Goal: Task Accomplishment & Management: Manage account settings

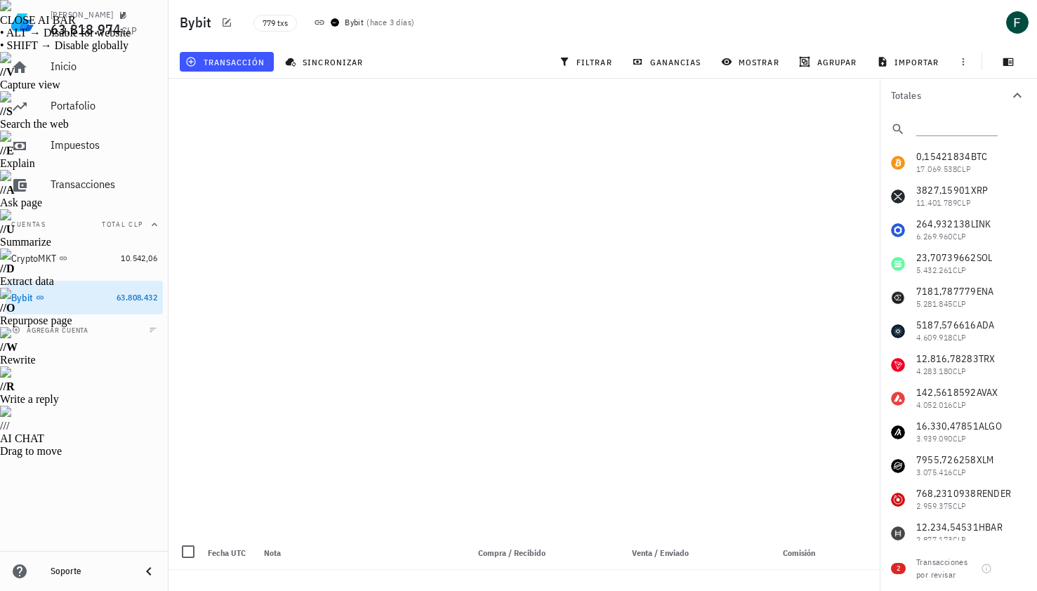
scroll to position [539, 0]
click at [248, 65] on span "transacción" at bounding box center [226, 61] width 77 height 11
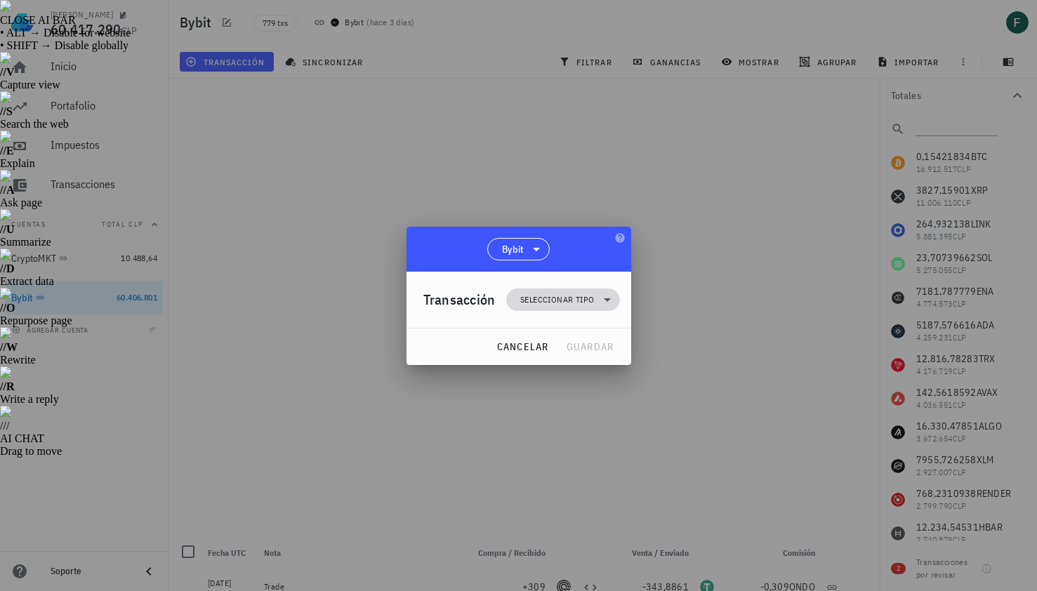
click at [546, 300] on span "Seleccionar tipo" at bounding box center [557, 300] width 74 height 14
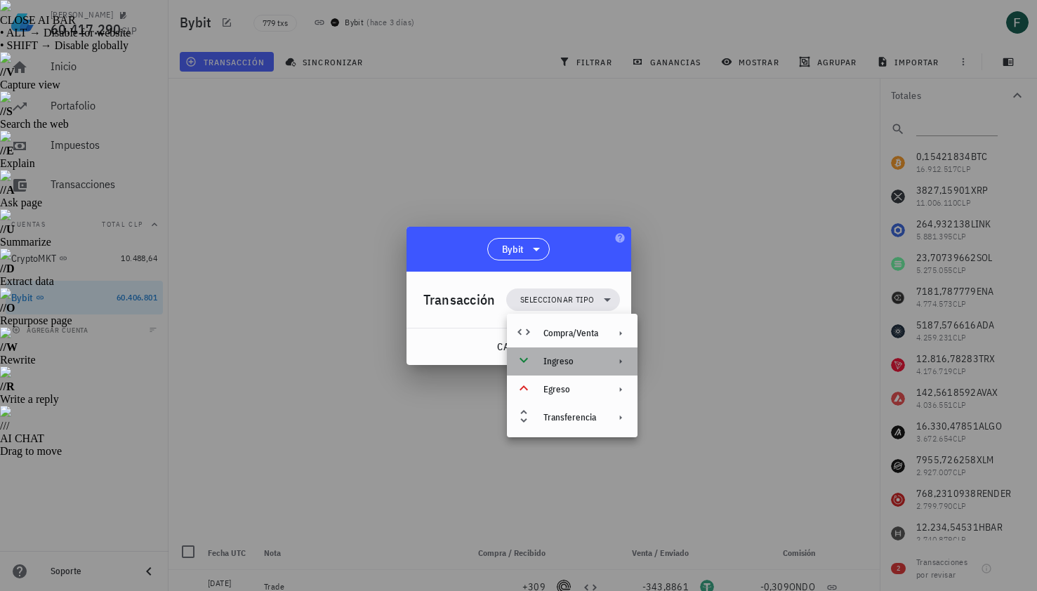
click at [564, 365] on div "Ingreso" at bounding box center [571, 361] width 55 height 11
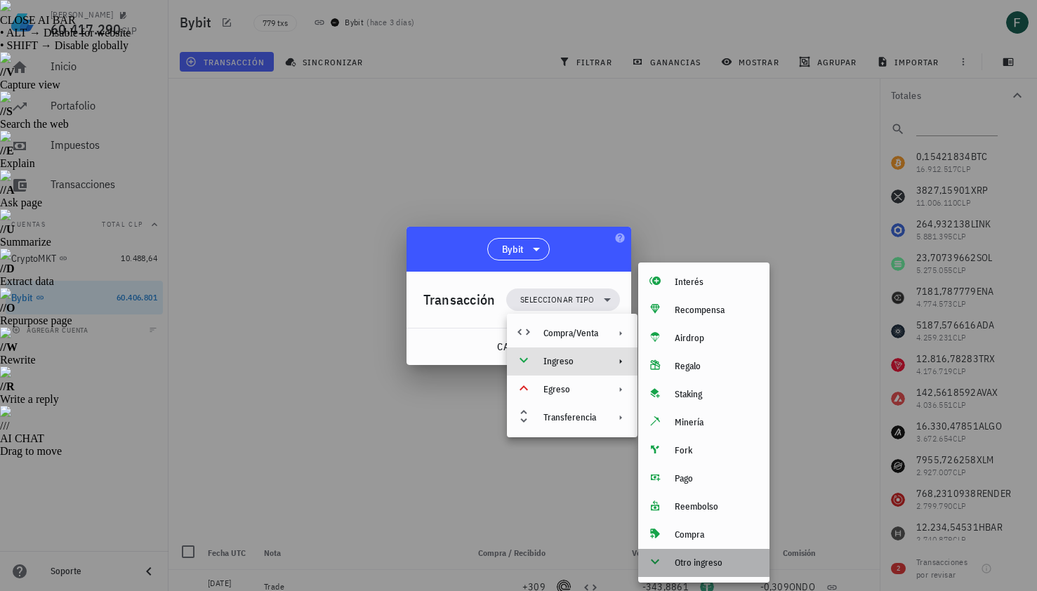
click at [707, 558] on div "Otro ingreso" at bounding box center [717, 563] width 84 height 11
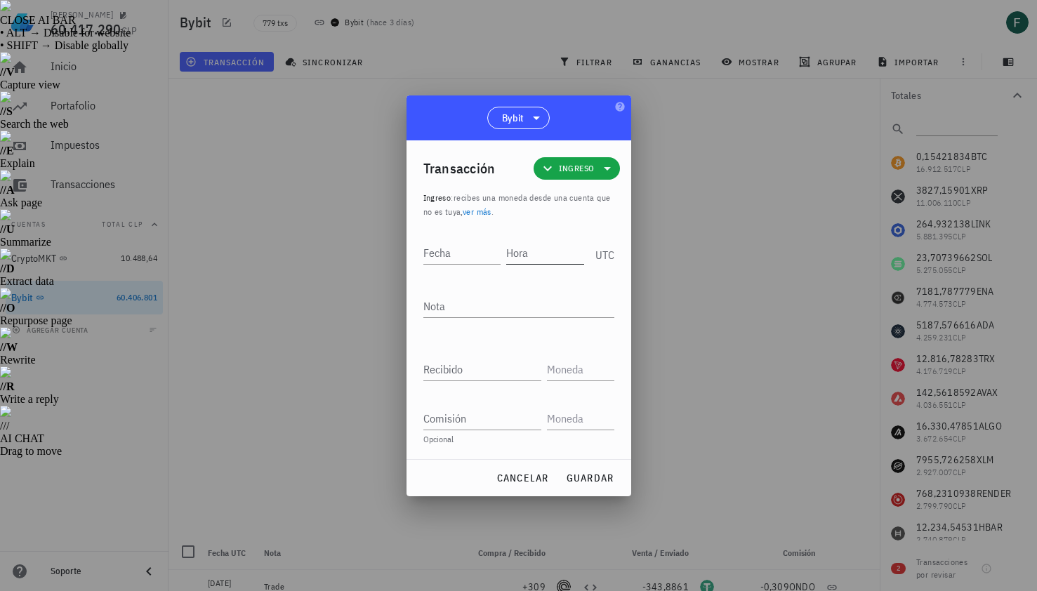
click at [539, 251] on input "Hora" at bounding box center [545, 253] width 78 height 22
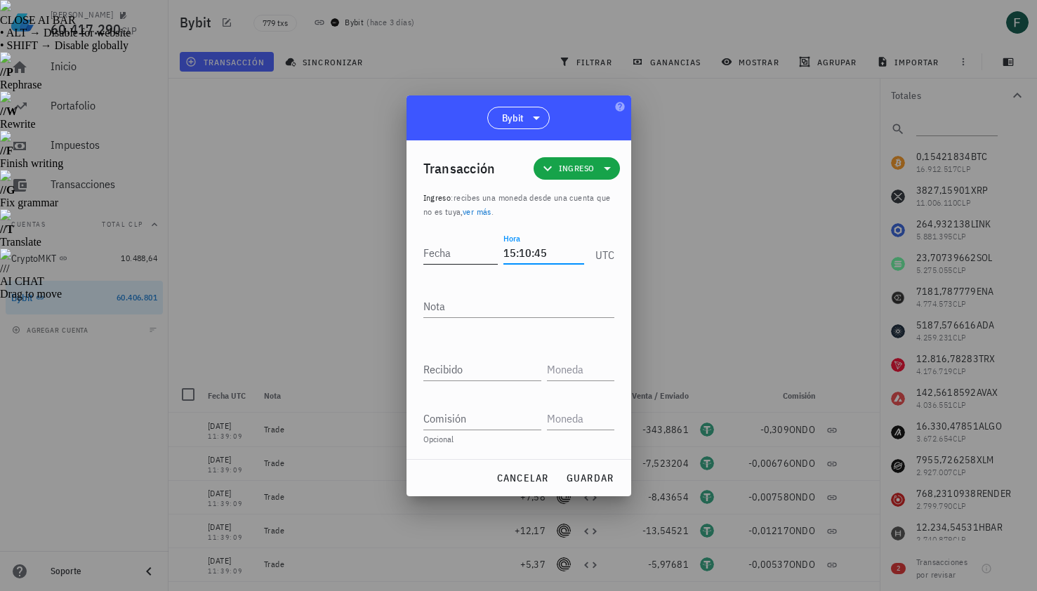
type input "15:10:45"
click at [471, 258] on input "Fecha" at bounding box center [460, 253] width 75 height 22
type input "[DATE]"
click at [457, 309] on textarea "Nota" at bounding box center [518, 306] width 191 height 22
type textarea "Ganancias Futuros"
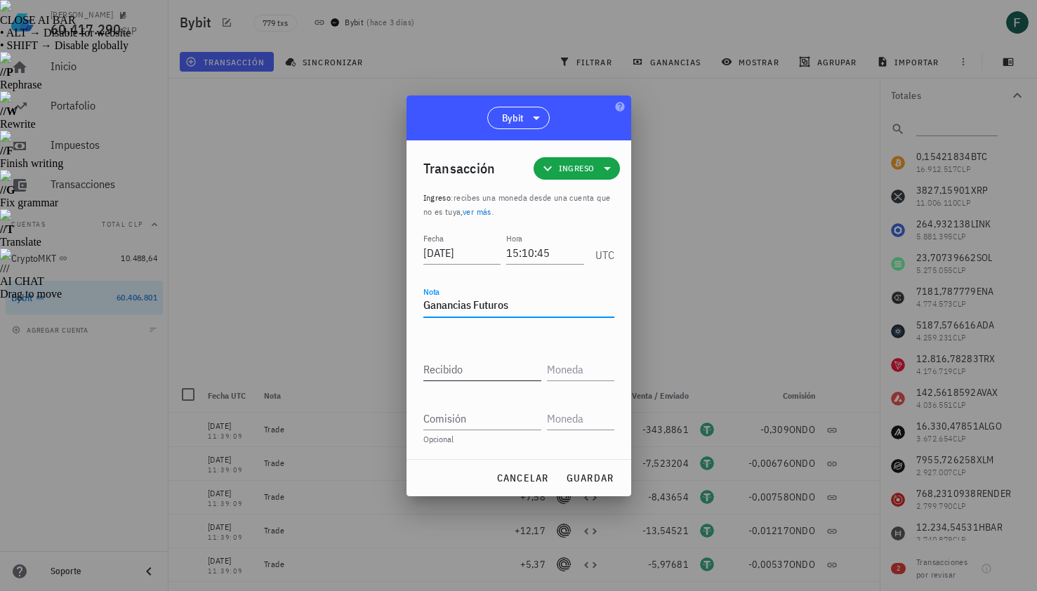
click at [453, 362] on div "Recibido" at bounding box center [482, 369] width 118 height 22
paste input "1,5668"
type input "1,5668"
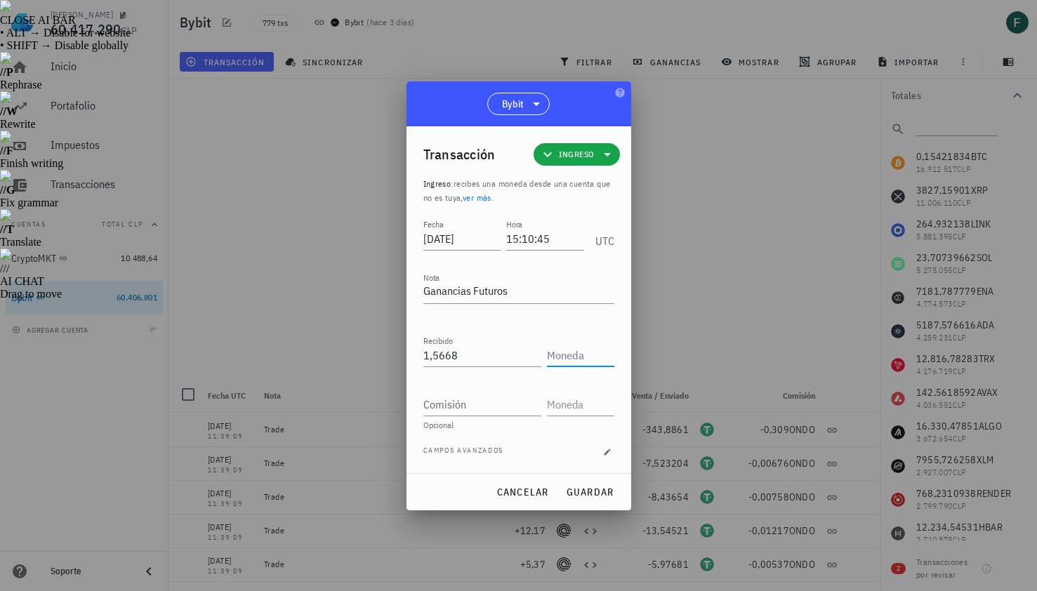
click at [590, 358] on input "text" at bounding box center [579, 355] width 65 height 22
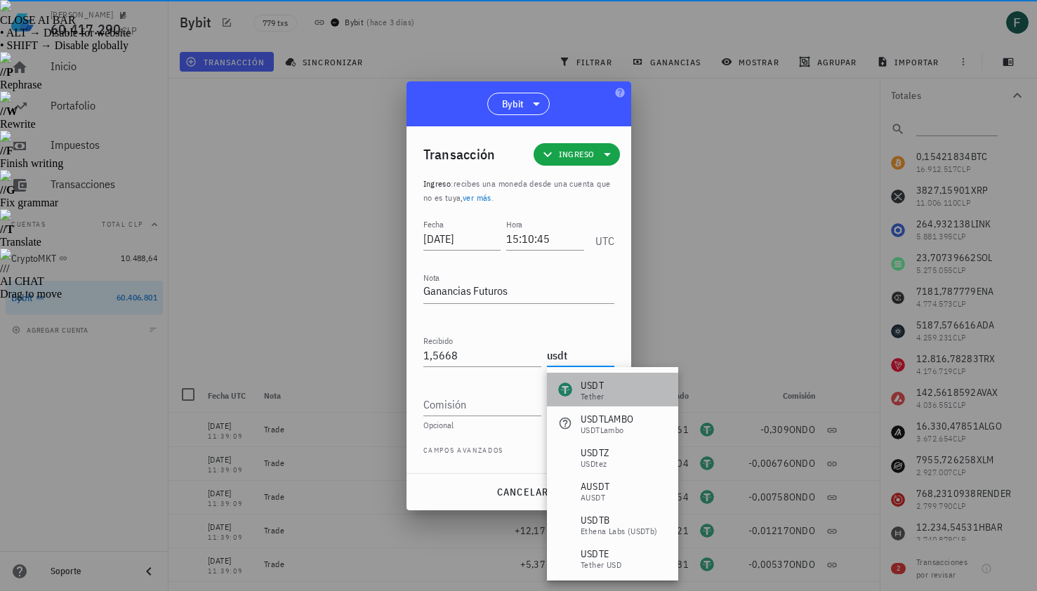
click at [597, 382] on div "USDT" at bounding box center [592, 386] width 23 height 14
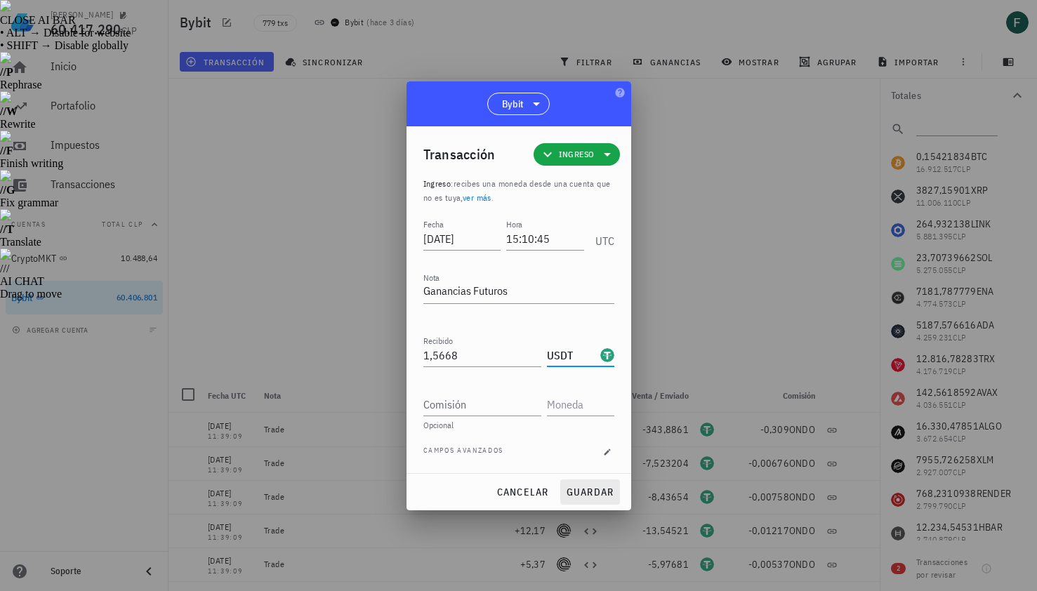
type input "USDT"
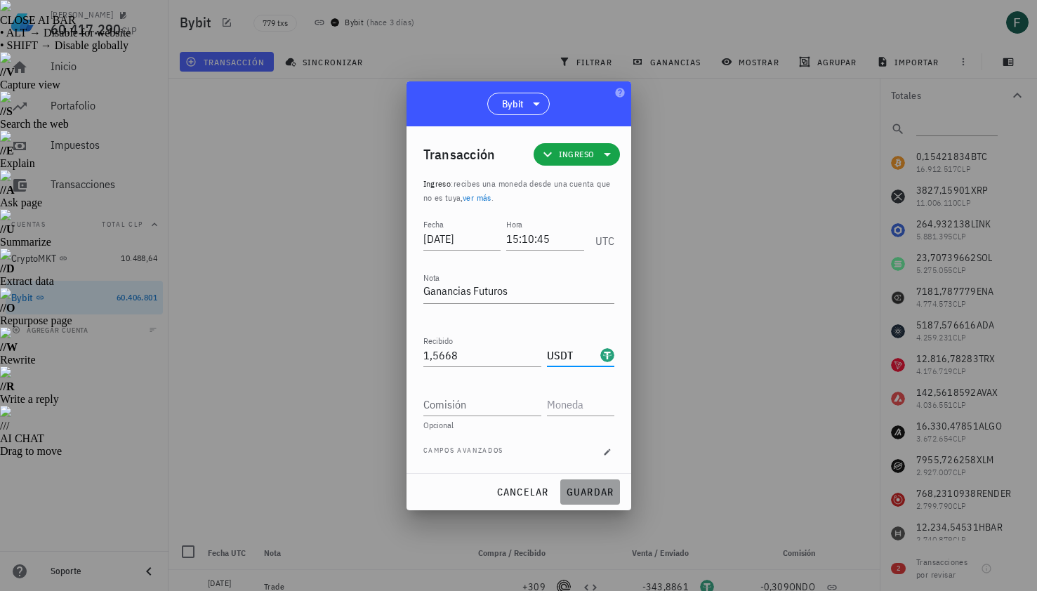
click at [596, 491] on span "guardar" at bounding box center [590, 492] width 48 height 13
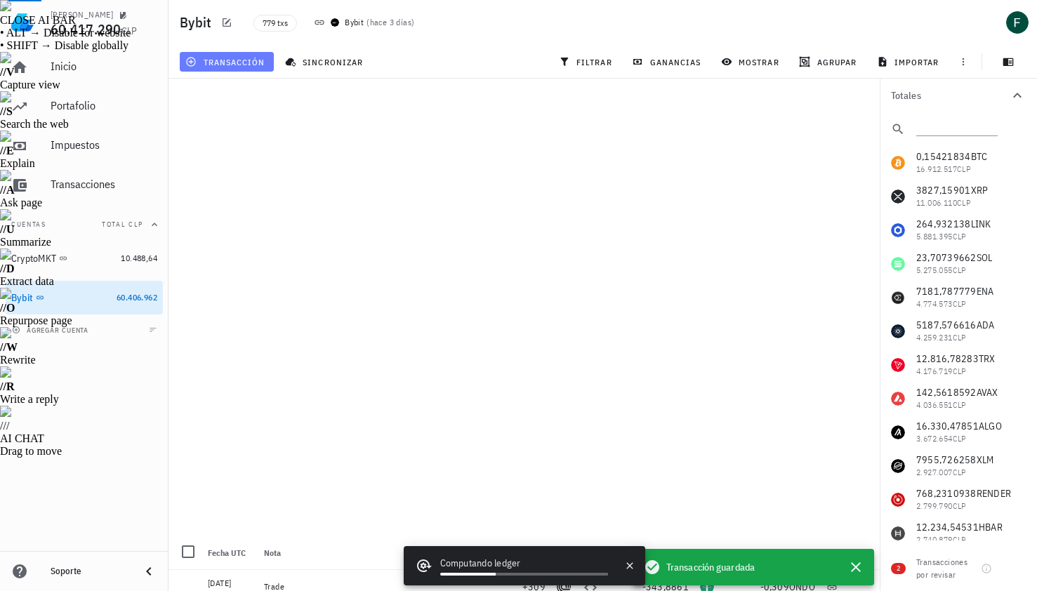
click at [235, 61] on span "transacción" at bounding box center [226, 61] width 77 height 11
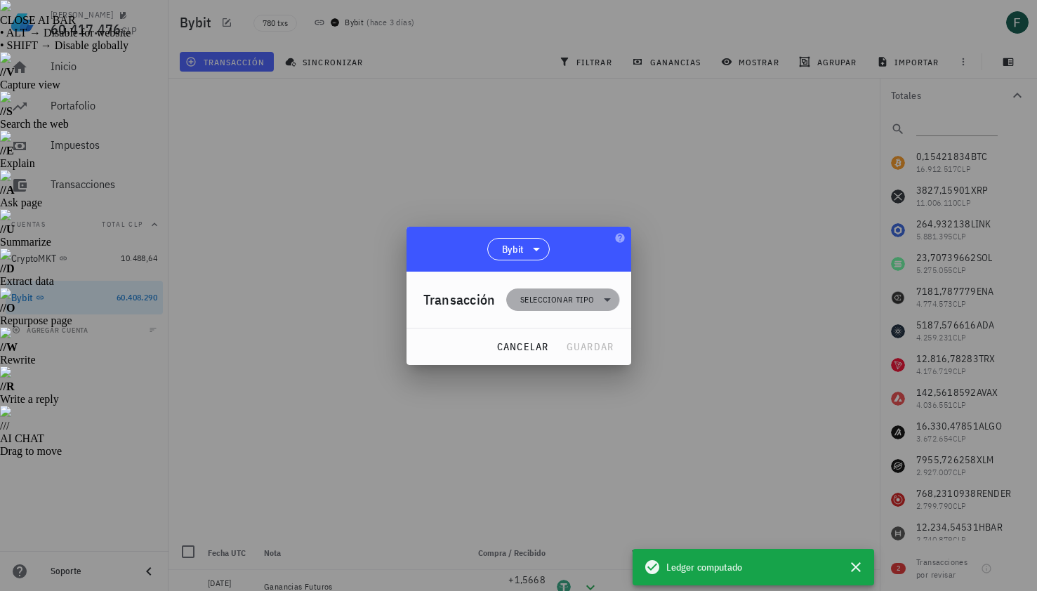
click at [550, 296] on span "Seleccionar tipo" at bounding box center [557, 300] width 74 height 14
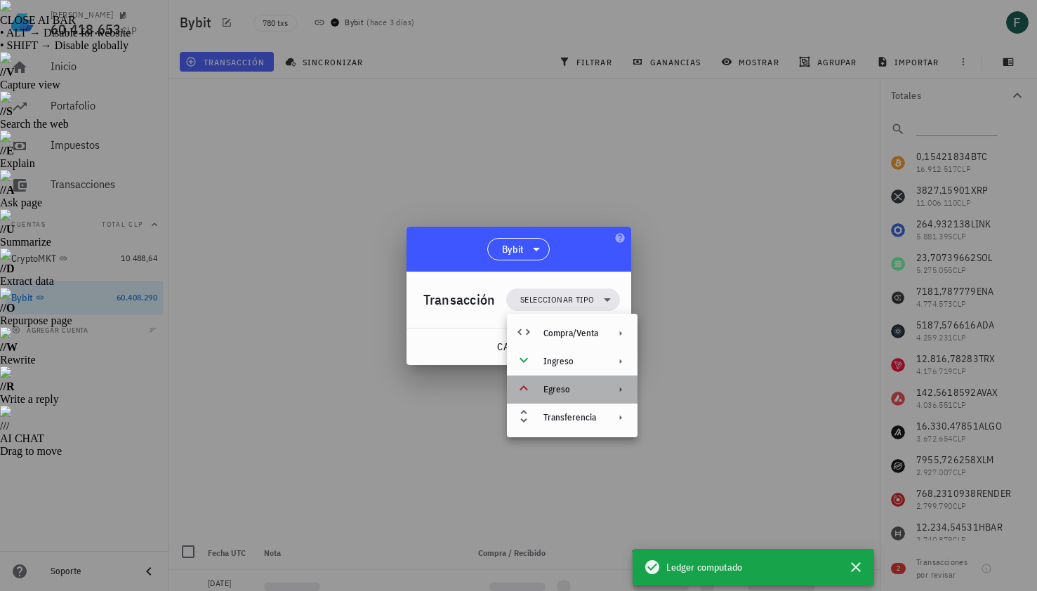
click at [571, 392] on div "Egreso" at bounding box center [571, 389] width 55 height 11
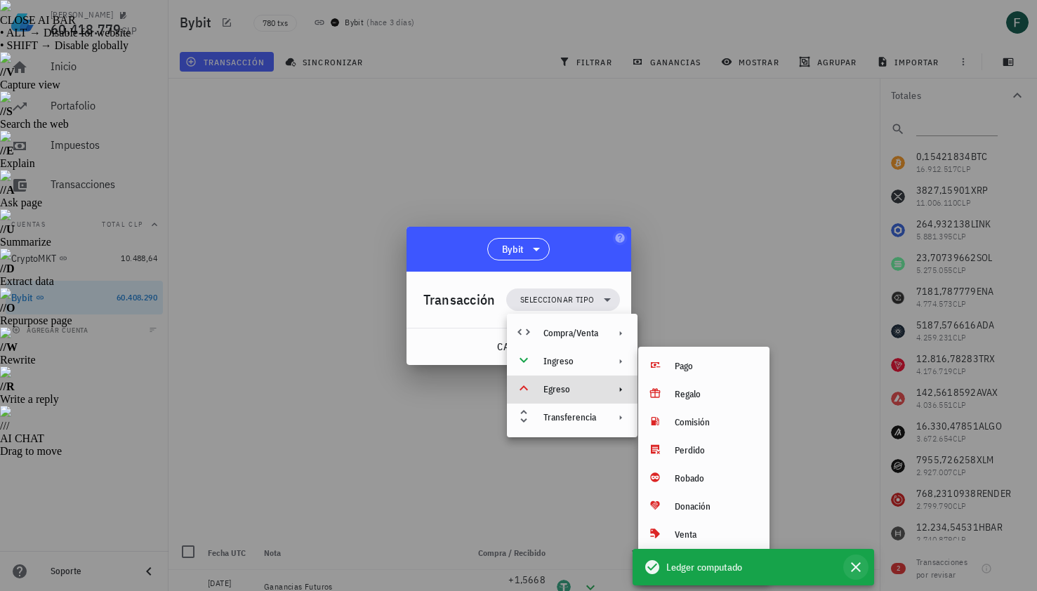
click at [855, 572] on icon "button" at bounding box center [856, 567] width 17 height 17
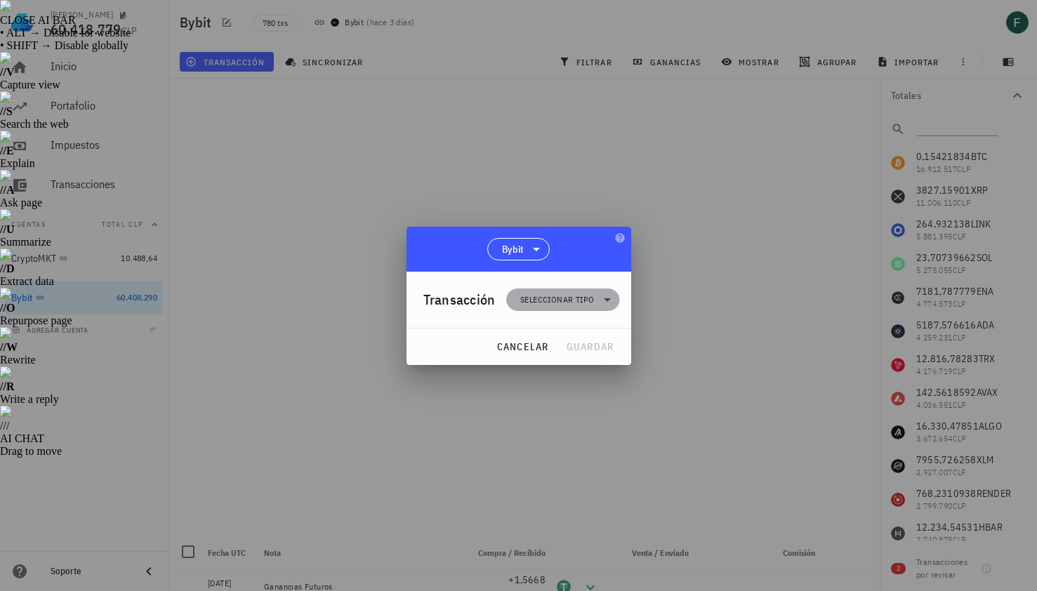
click at [580, 303] on span "Seleccionar tipo" at bounding box center [557, 300] width 74 height 14
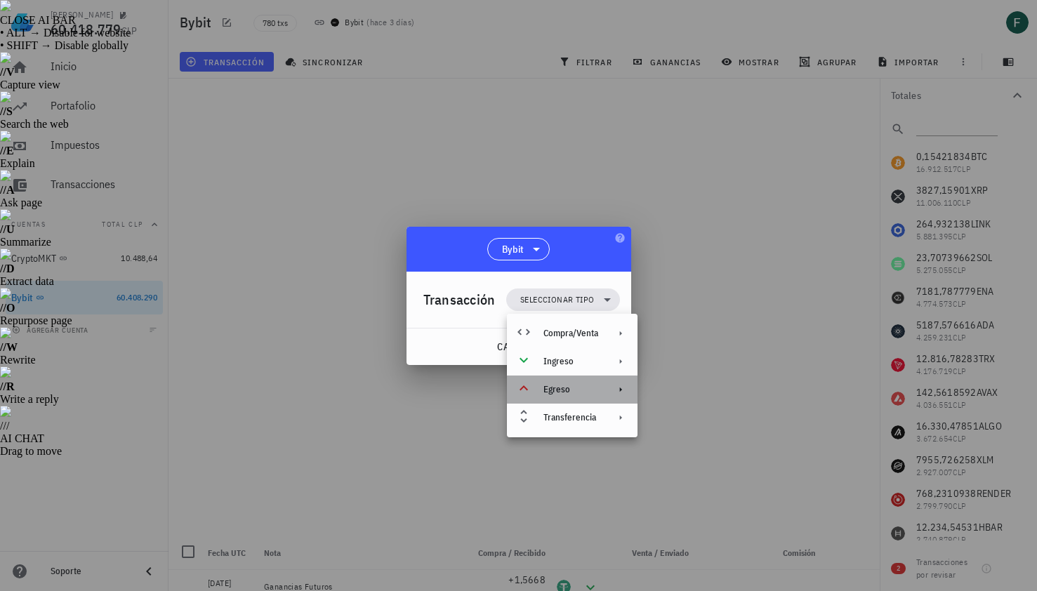
click at [589, 399] on div "Egreso" at bounding box center [572, 390] width 131 height 28
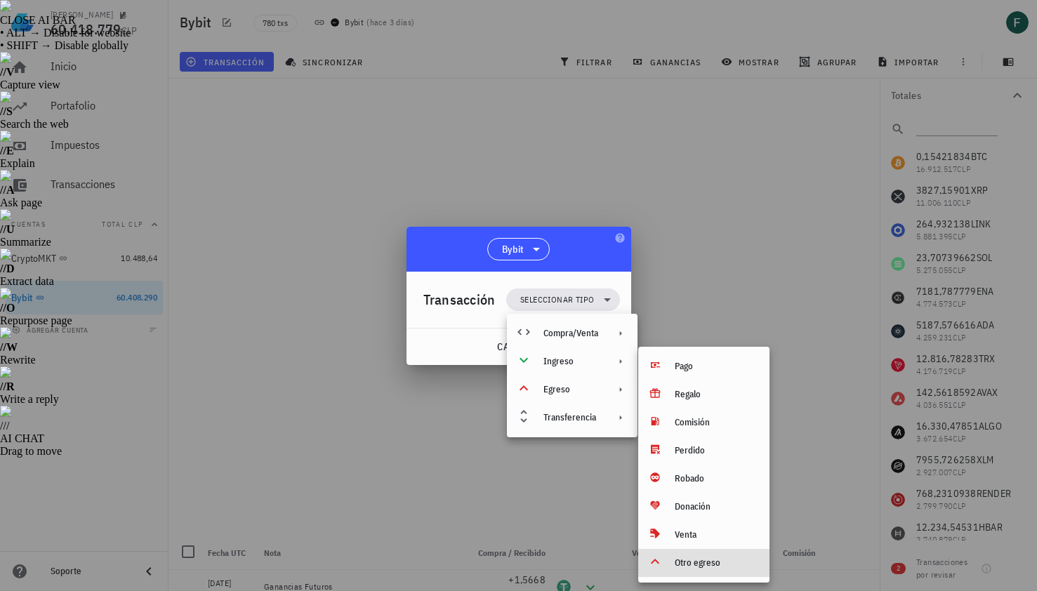
click at [703, 573] on div "Otro egreso" at bounding box center [703, 563] width 131 height 28
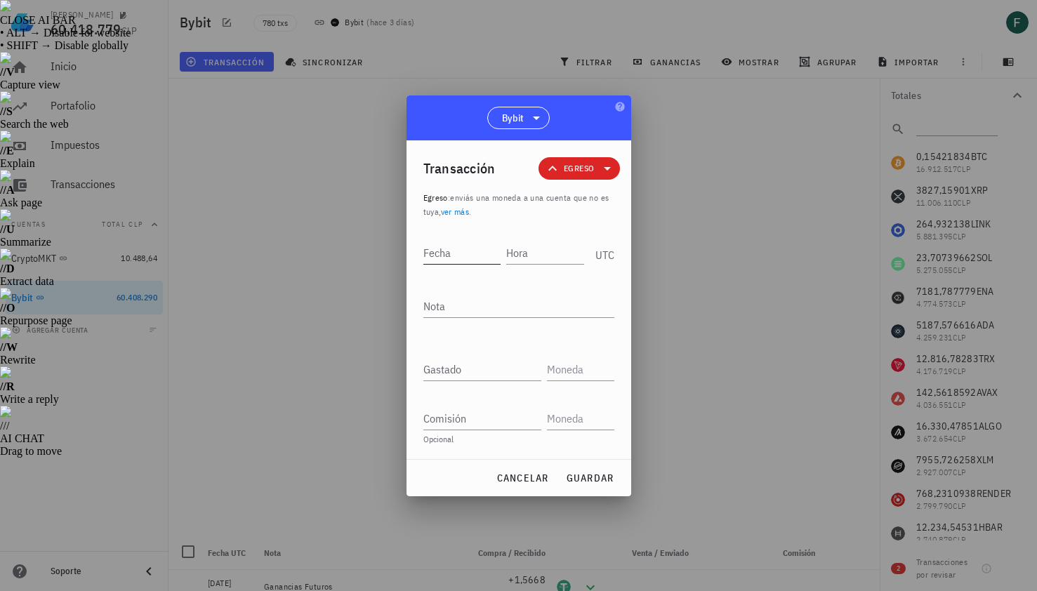
click at [445, 262] on input "Fecha" at bounding box center [462, 253] width 78 height 22
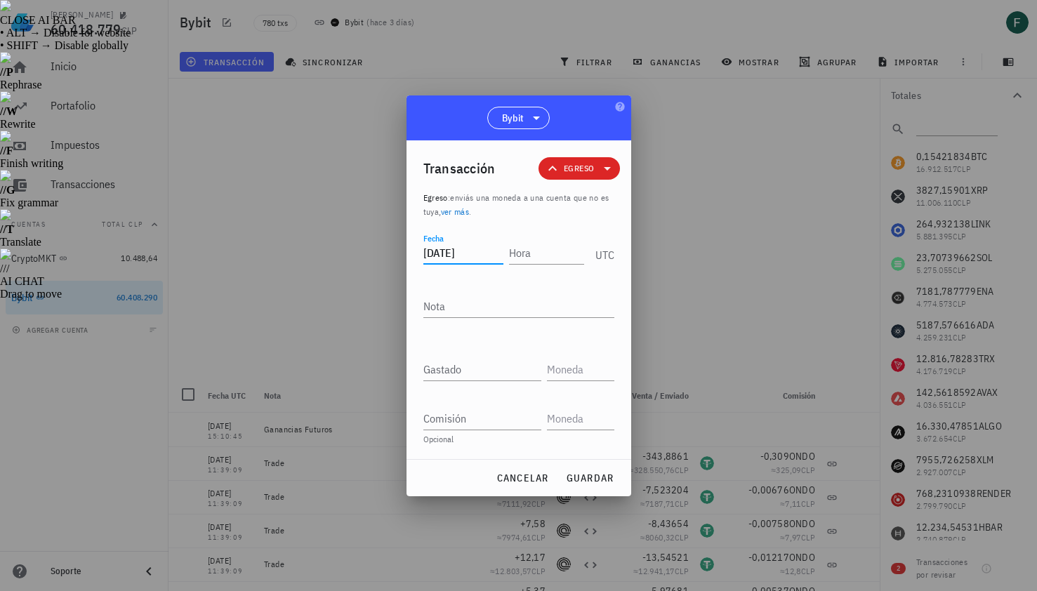
type input "[DATE]"
click at [732, 144] on div at bounding box center [518, 295] width 1037 height 591
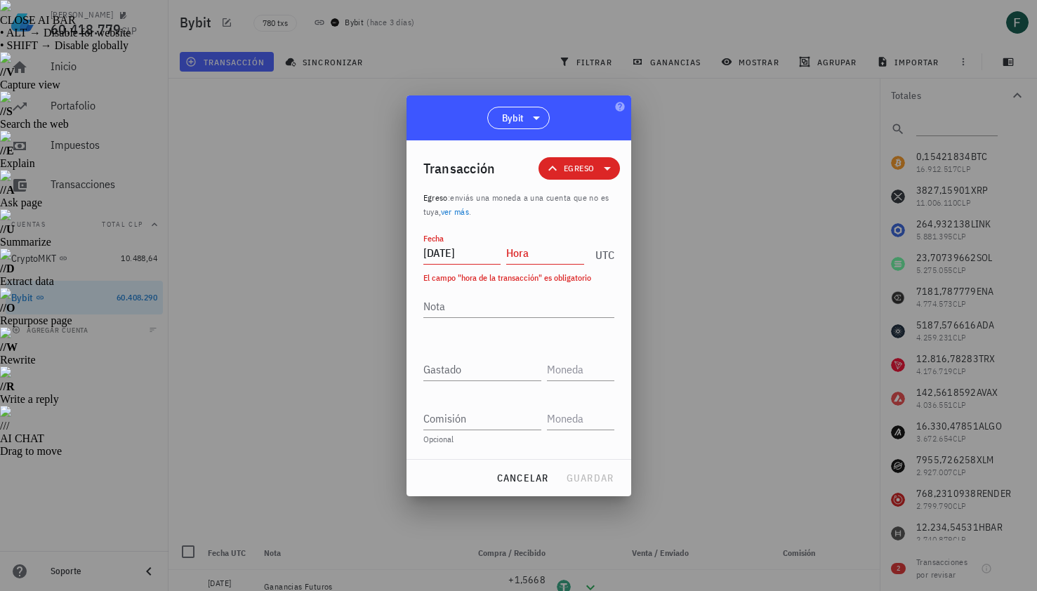
click at [547, 255] on input "Hora" at bounding box center [545, 253] width 78 height 22
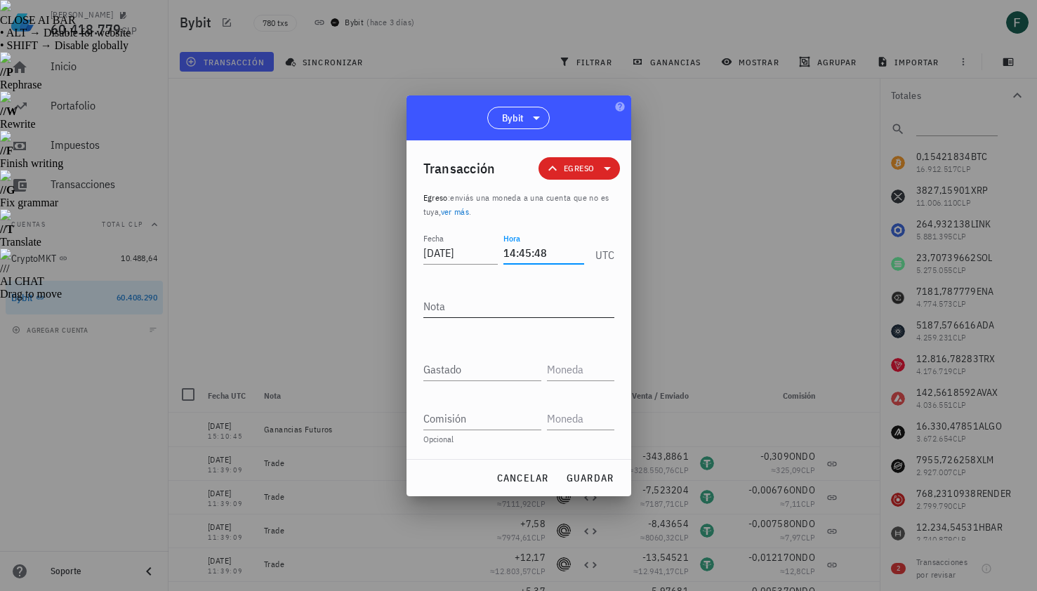
type input "14:45:48"
click at [523, 313] on textarea "Nota" at bounding box center [518, 306] width 191 height 22
type textarea "Pérdidas Futuros"
click at [512, 363] on input "Gastado" at bounding box center [482, 369] width 118 height 22
paste input "1,5668"
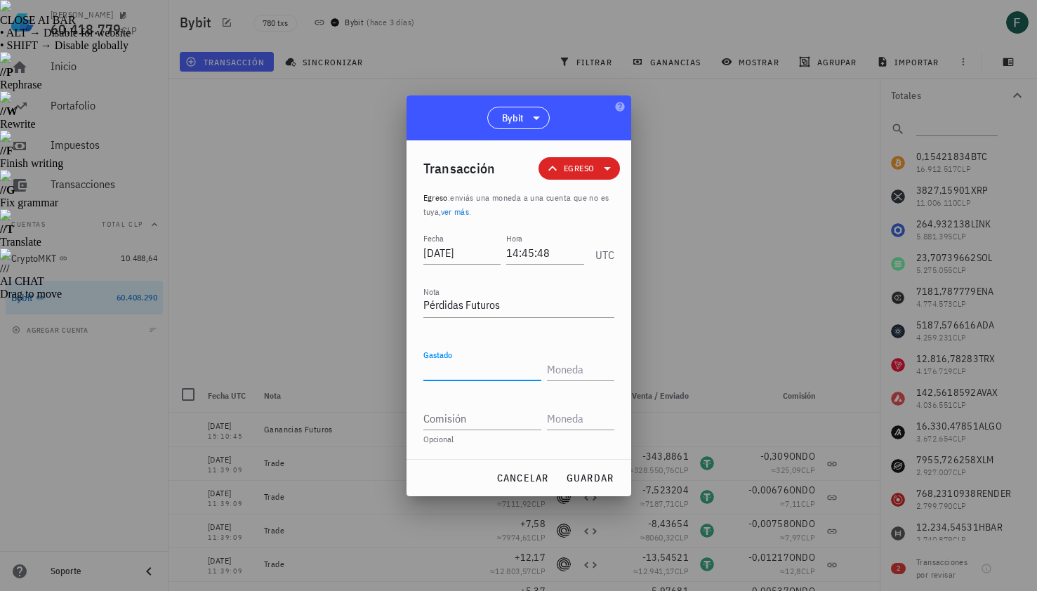
type input "1,5668"
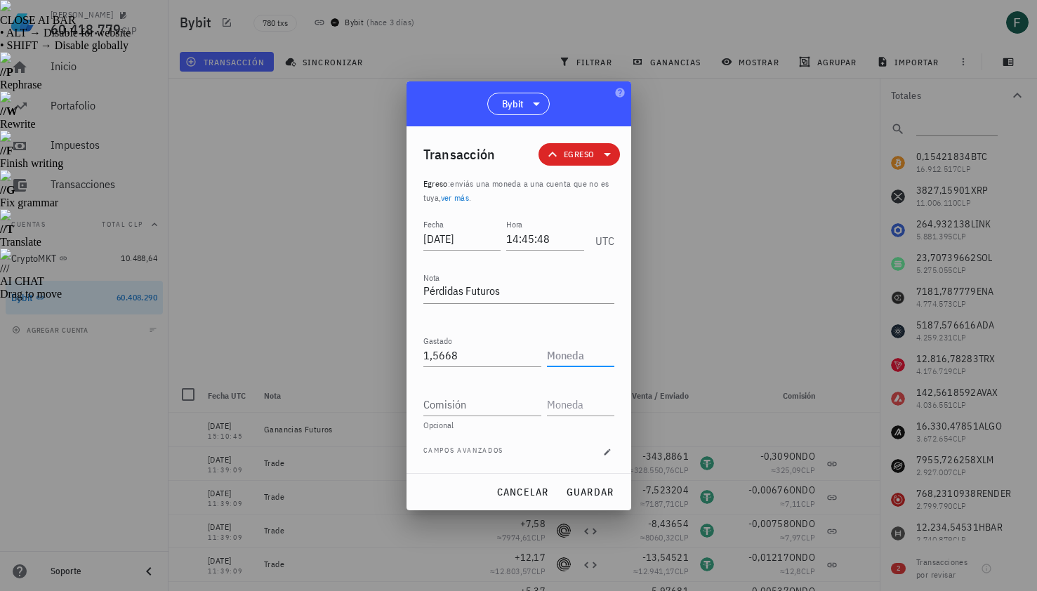
click at [595, 357] on input "text" at bounding box center [579, 355] width 65 height 22
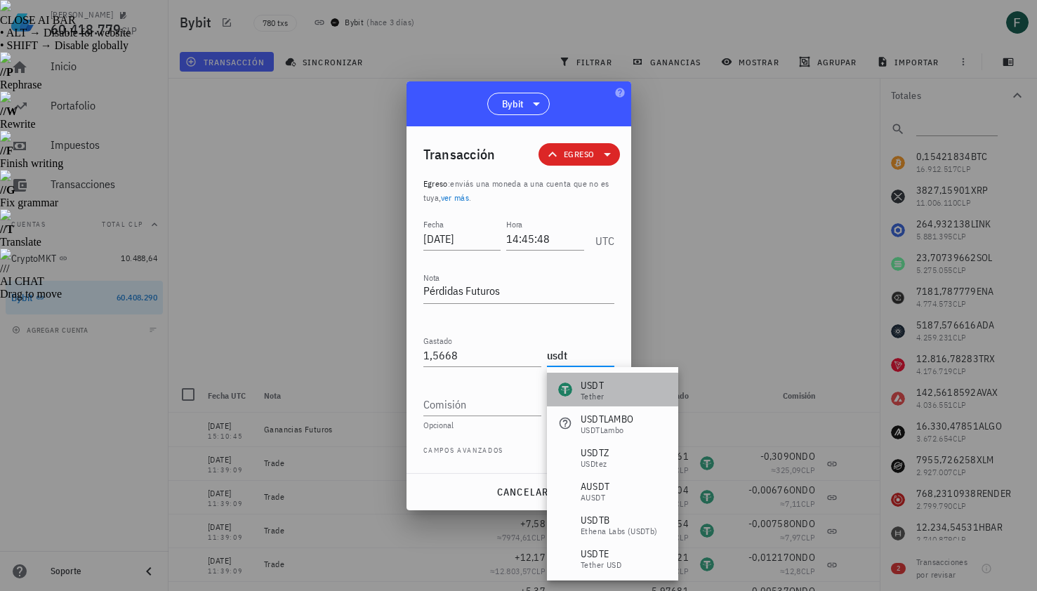
click at [606, 392] on div "USDT Tether" at bounding box center [612, 390] width 131 height 34
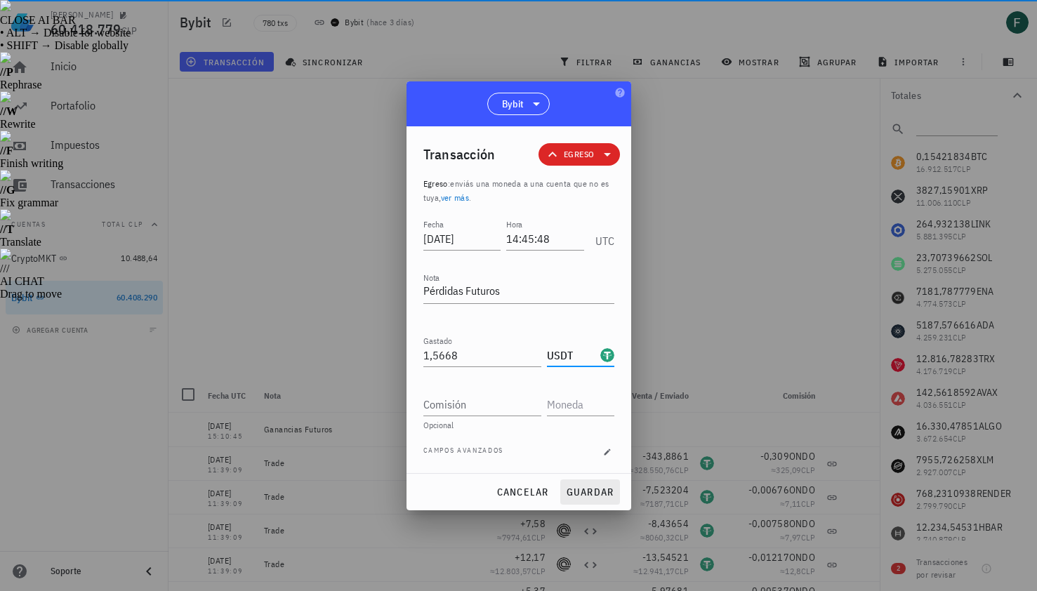
type input "USDT"
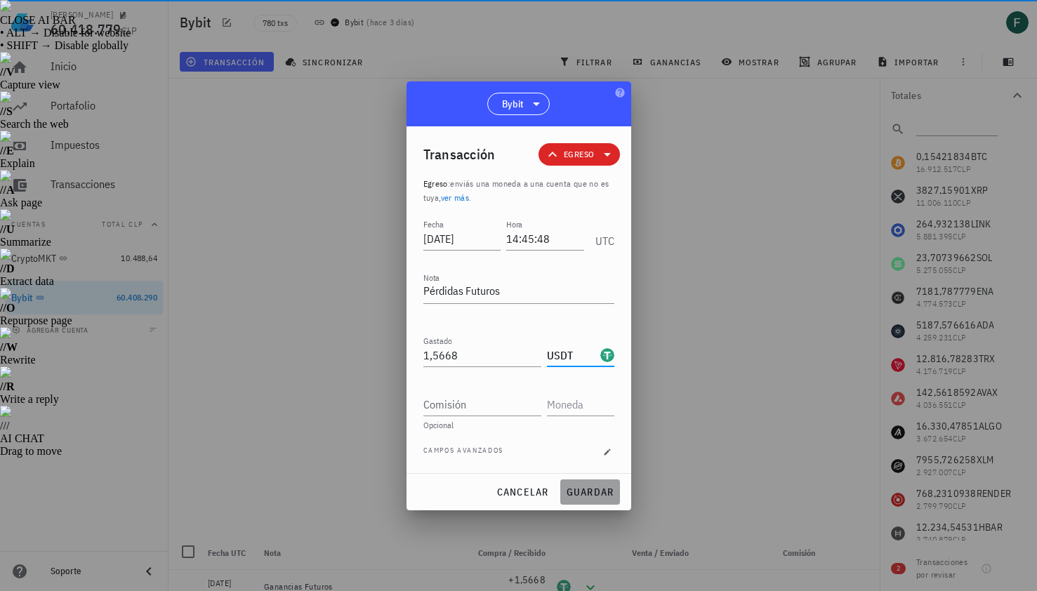
click at [602, 500] on button "guardar" at bounding box center [590, 492] width 60 height 25
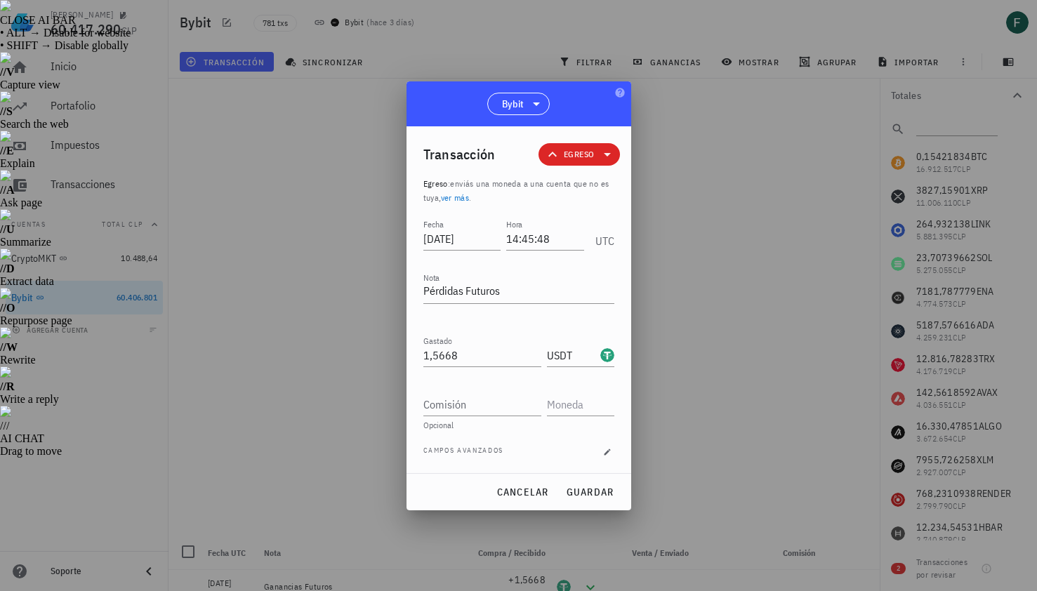
click at [740, 303] on div at bounding box center [518, 295] width 1037 height 591
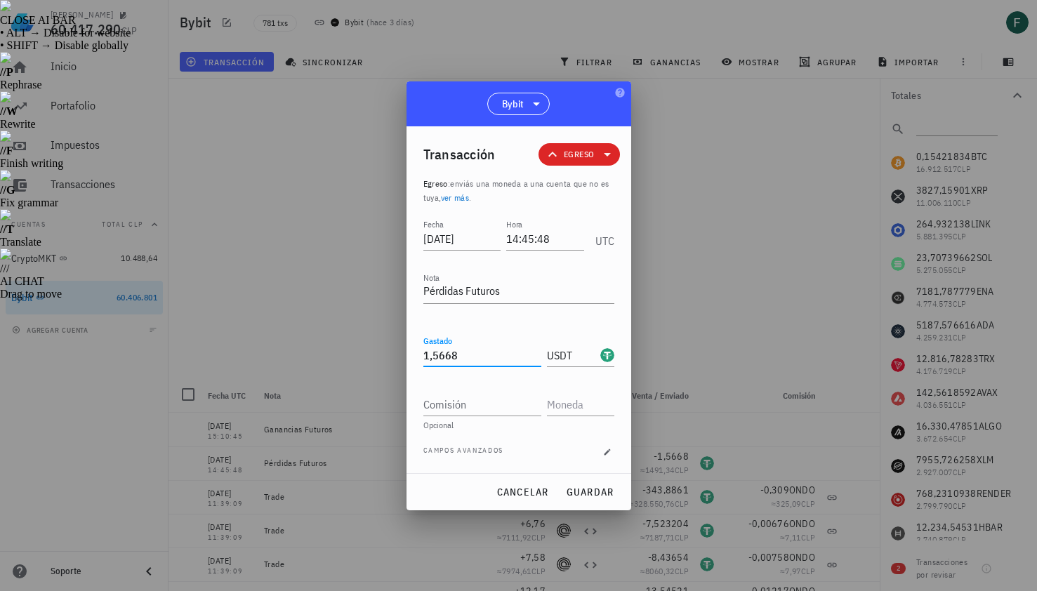
drag, startPoint x: 476, startPoint y: 357, endPoint x: 364, endPoint y: 360, distance: 112.4
click at [364, 360] on div "[PERSON_NAME] 60.417.290 CLP Inicio [GEOGRAPHIC_DATA] Impuestos [GEOGRAPHIC_DAT…" at bounding box center [518, 596] width 1037 height 591
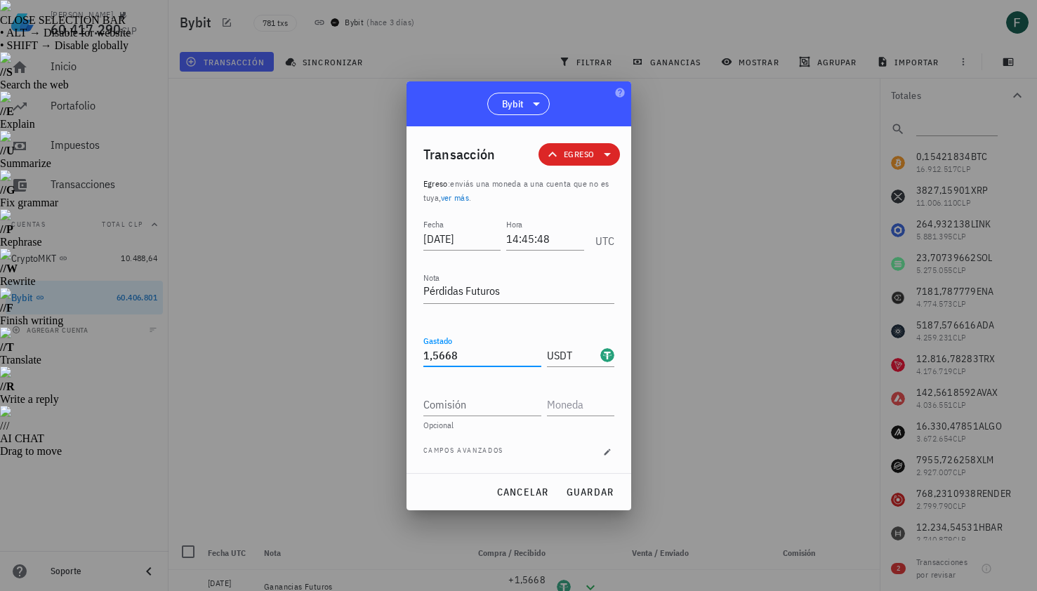
paste input "0,264"
click at [594, 491] on span "guardar" at bounding box center [590, 492] width 48 height 13
type input "1,5668"
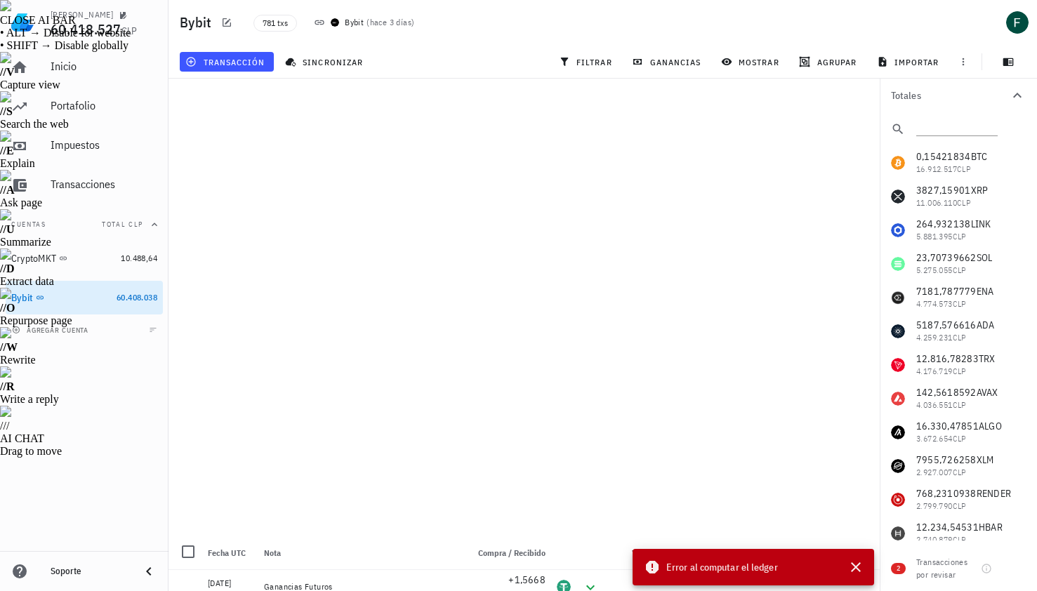
click at [652, 21] on div "781 txs Bybit ( hace 3 [PERSON_NAME] )" at bounding box center [480, 22] width 471 height 35
